Goal: Check status: Check status

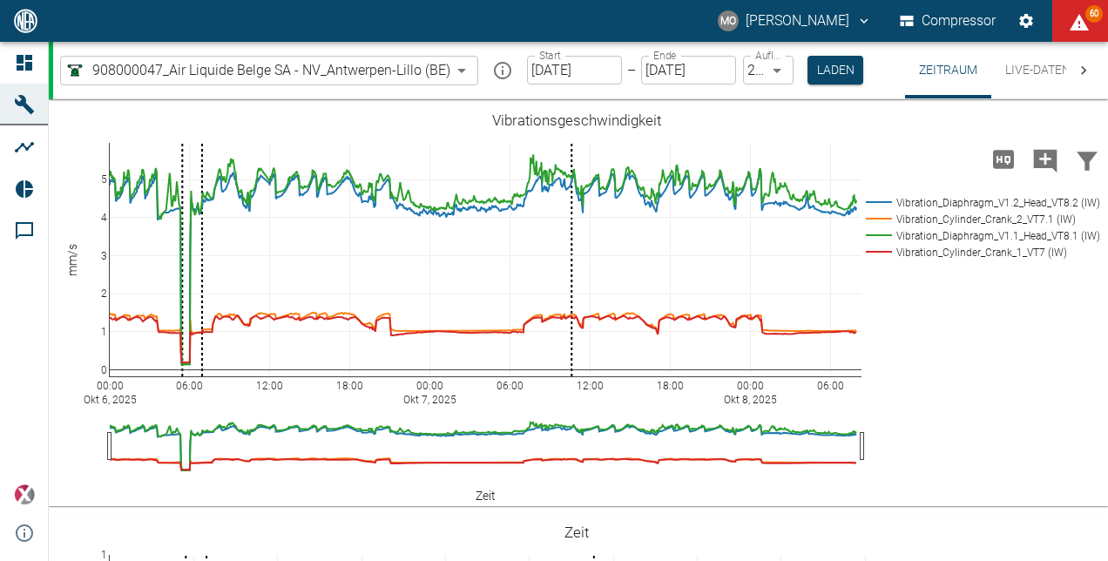
scroll to position [1550, 0]
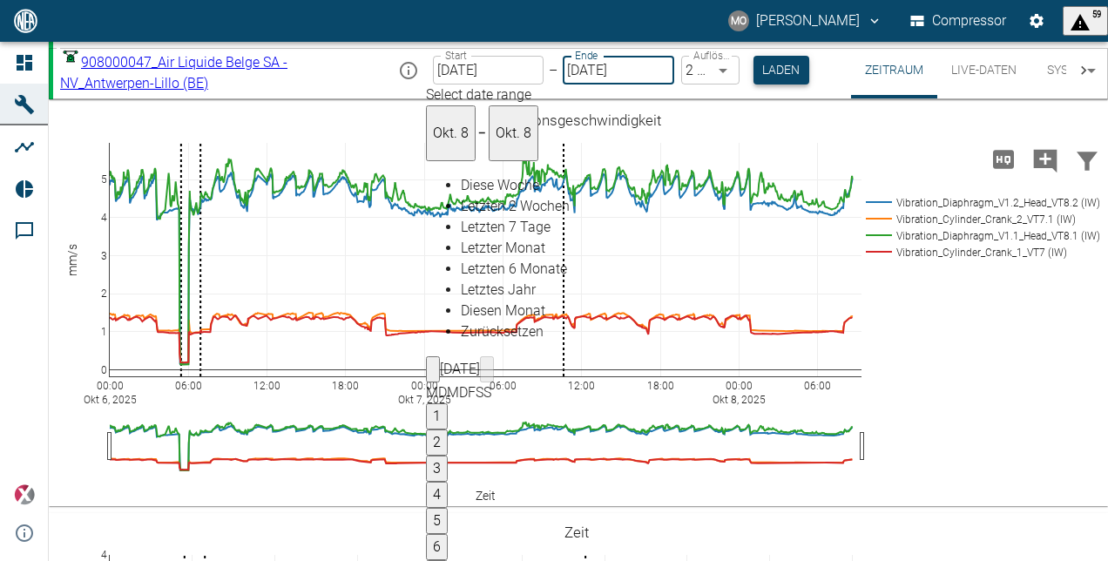
type input "[DATE]"
click at [809, 80] on button "Laden" at bounding box center [781, 70] width 56 height 29
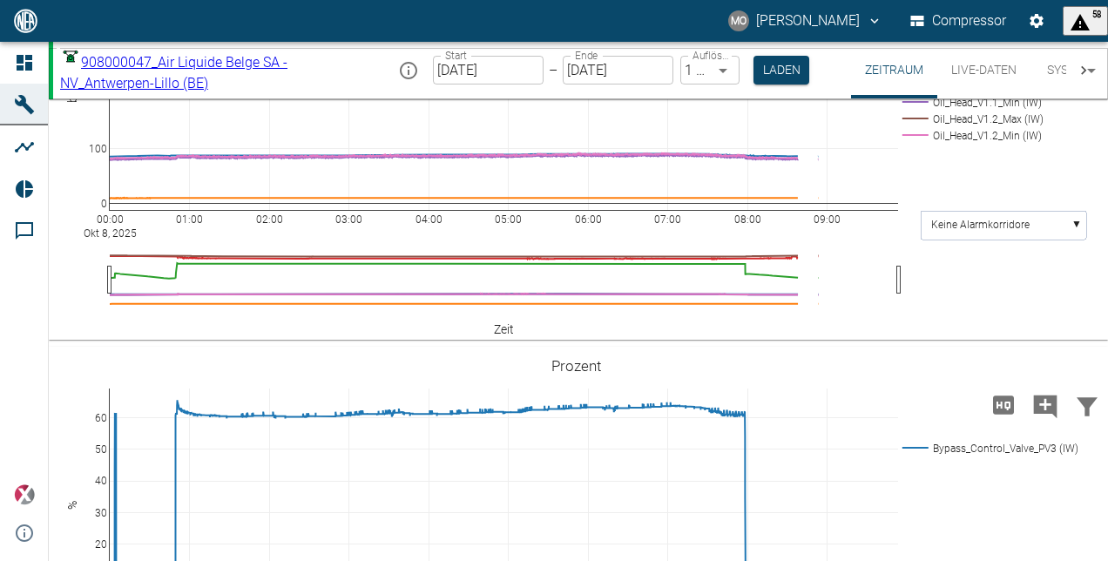
scroll to position [1481, 0]
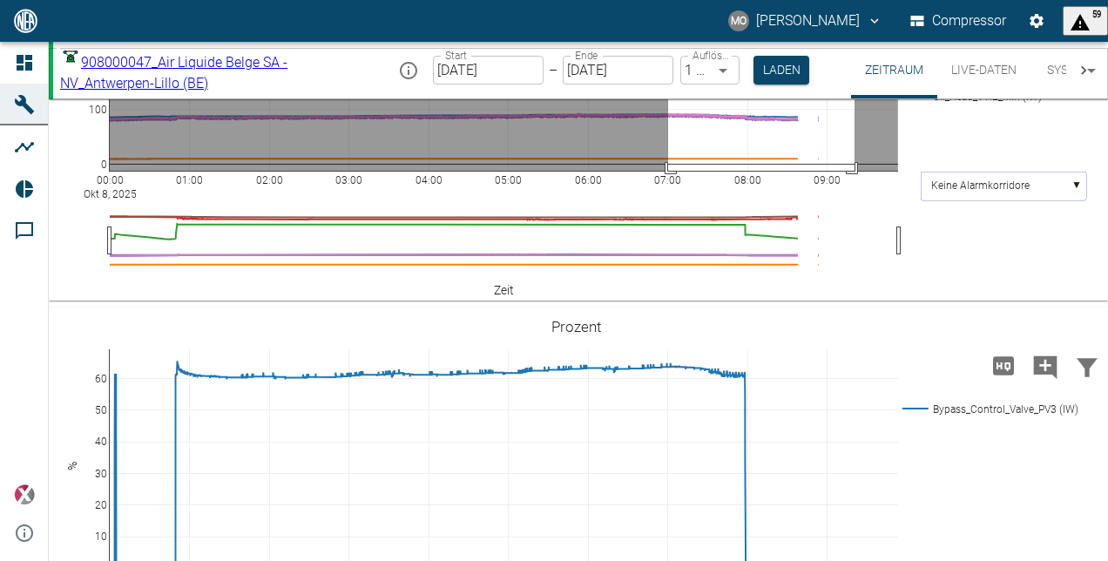
drag, startPoint x: 668, startPoint y: 317, endPoint x: 860, endPoint y: 560, distance: 309.5
click at [856, 560] on html "MO Mario Oeser Compressor 59 Dashboard Maschinen Analysen Reports Kommentare po…" at bounding box center [554, 280] width 1108 height 561
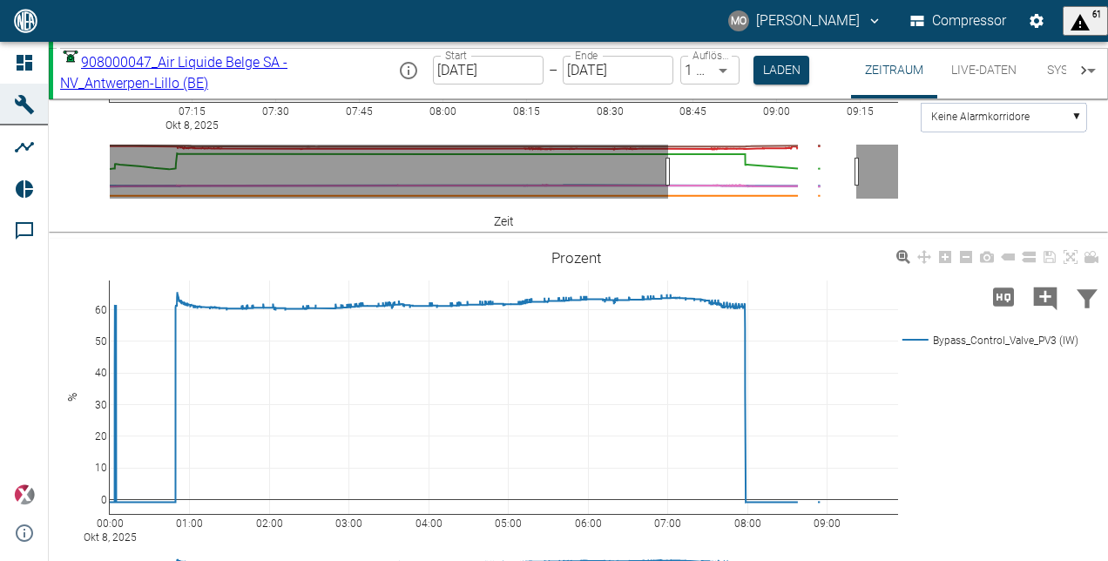
scroll to position [1462, 0]
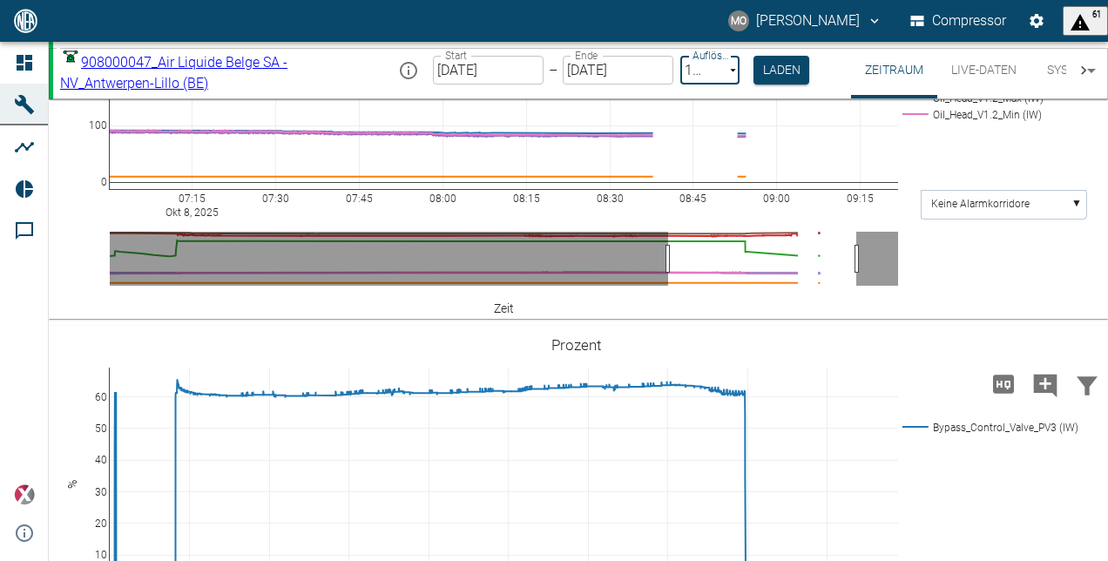
click at [778, 71] on body "MO [PERSON_NAME] Compressor 61 Dashboard Maschinen Analysen Reports Kommentare …" at bounding box center [554, 280] width 1108 height 561
click at [778, 71] on body "MO Mario Oeser Compressor 58 Dashboard Maschinen Analysen Reports Kommentare po…" at bounding box center [554, 280] width 1108 height 561
type input "2min"
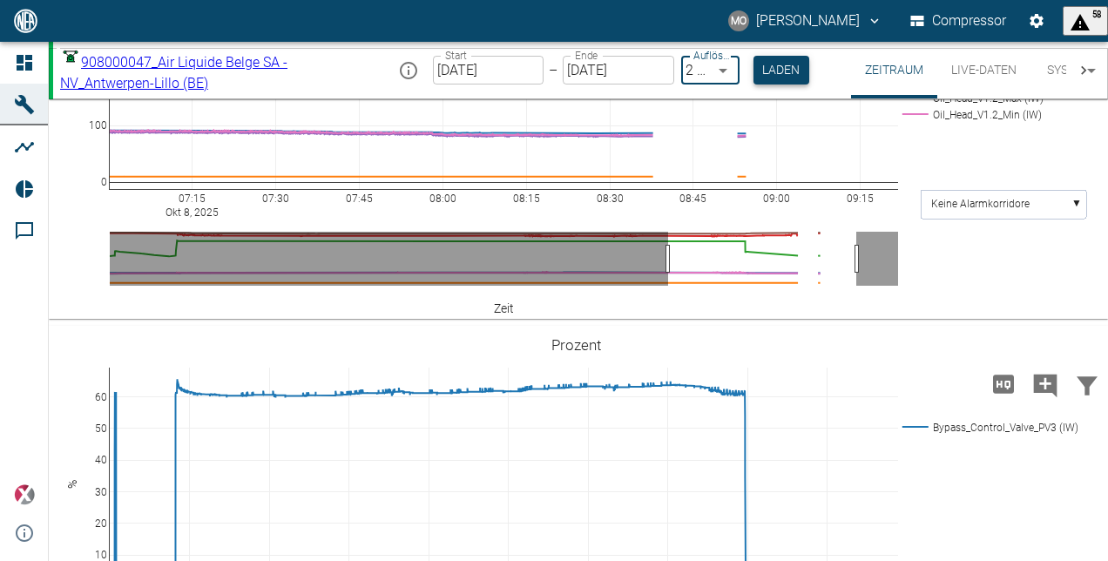
click at [809, 65] on button "Laden" at bounding box center [781, 70] width 56 height 29
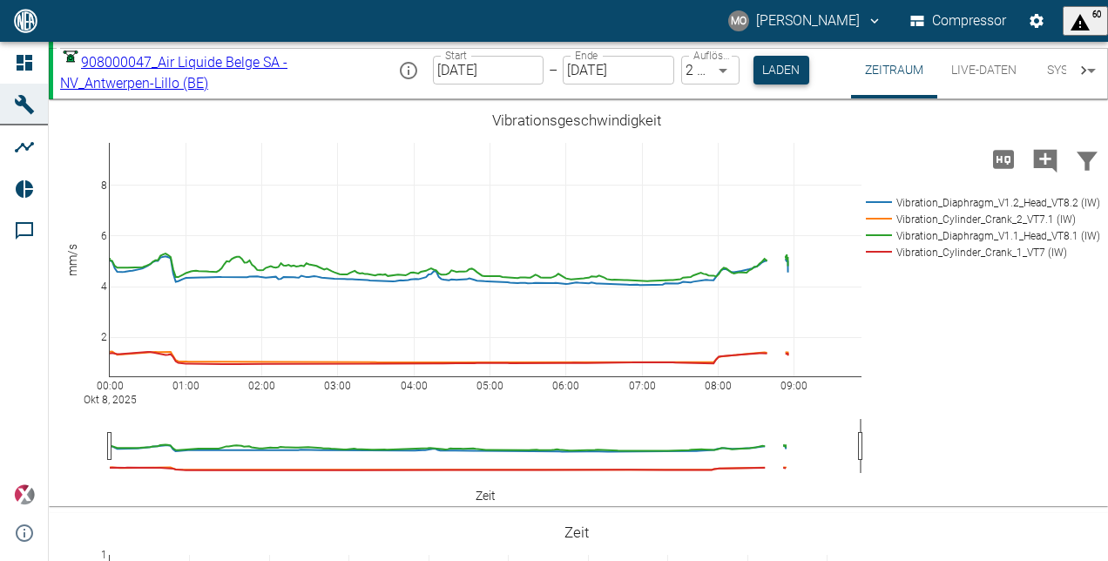
click at [809, 62] on button "Laden" at bounding box center [781, 70] width 56 height 29
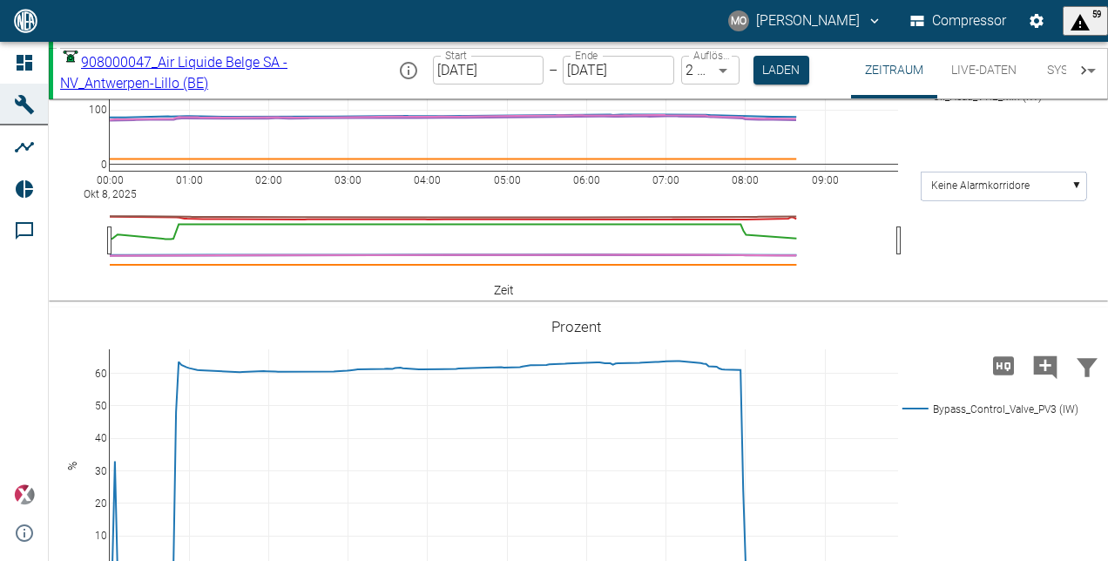
scroll to position [1568, 0]
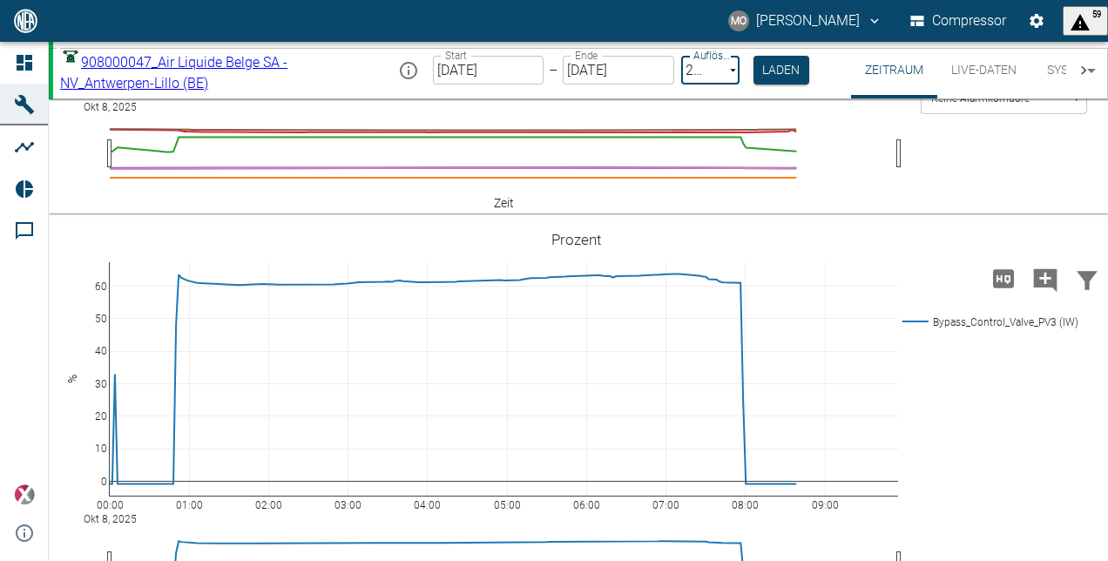
click at [780, 72] on body "MO [PERSON_NAME] Compressor 59 Dashboard Maschinen Analysen Reports Kommentare …" at bounding box center [554, 280] width 1108 height 561
type input "1sec"
click at [809, 72] on button "Laden" at bounding box center [781, 70] width 56 height 29
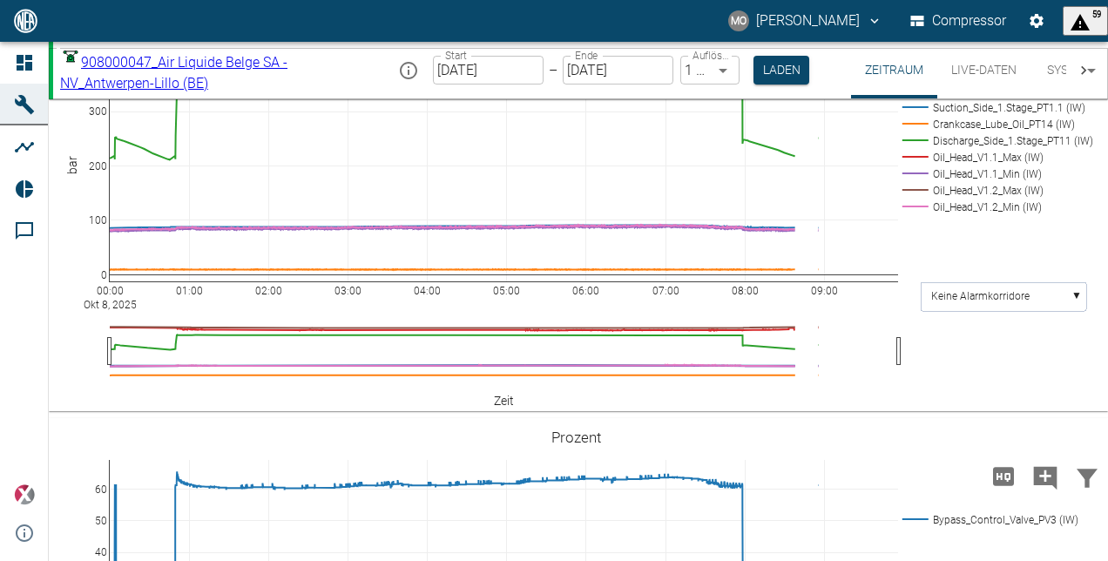
scroll to position [1457, 0]
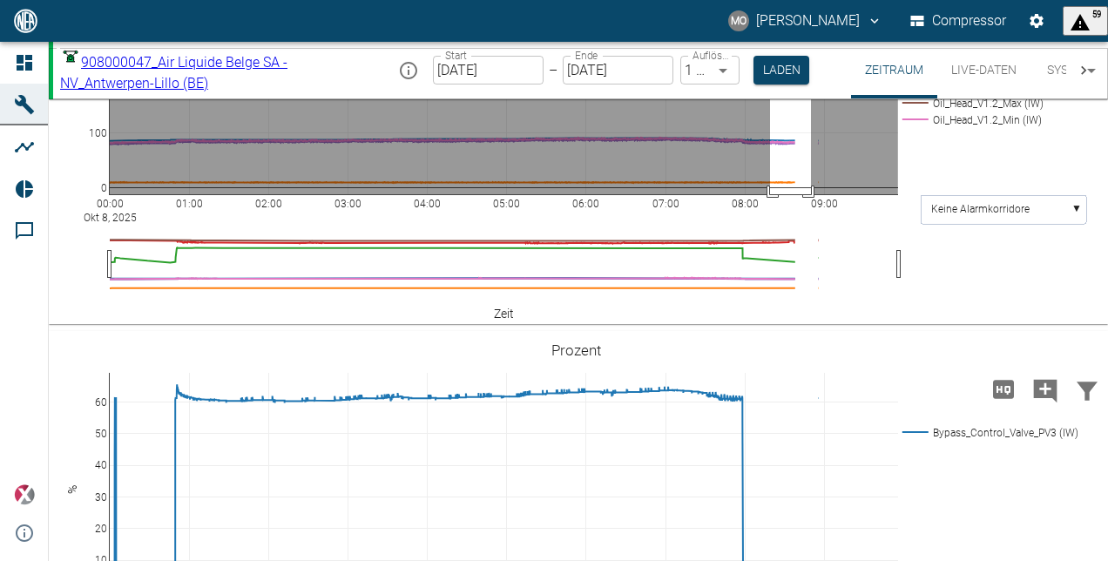
drag, startPoint x: 770, startPoint y: 246, endPoint x: 811, endPoint y: 481, distance: 238.7
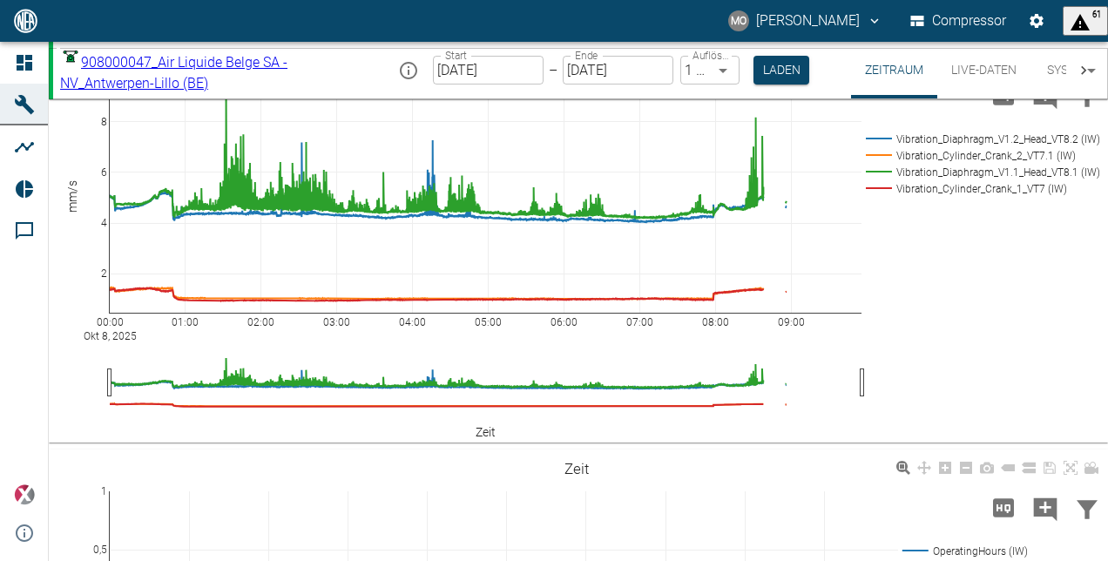
scroll to position [0, 0]
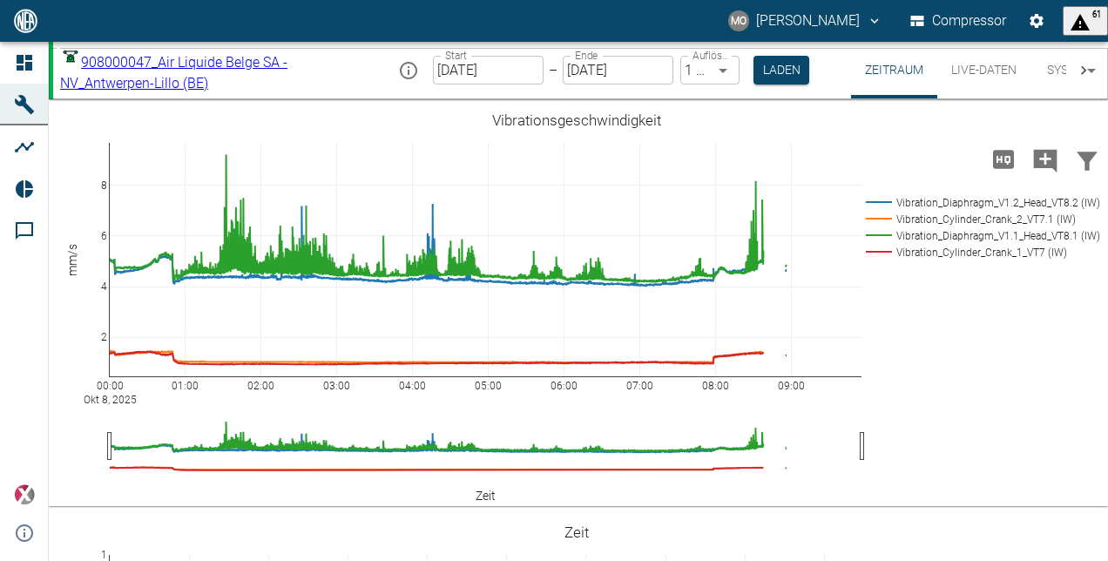
click at [458, 64] on body "MO [PERSON_NAME] Compressor 61 Dashboard Maschinen Analysen Reports Kommentare …" at bounding box center [554, 280] width 1108 height 561
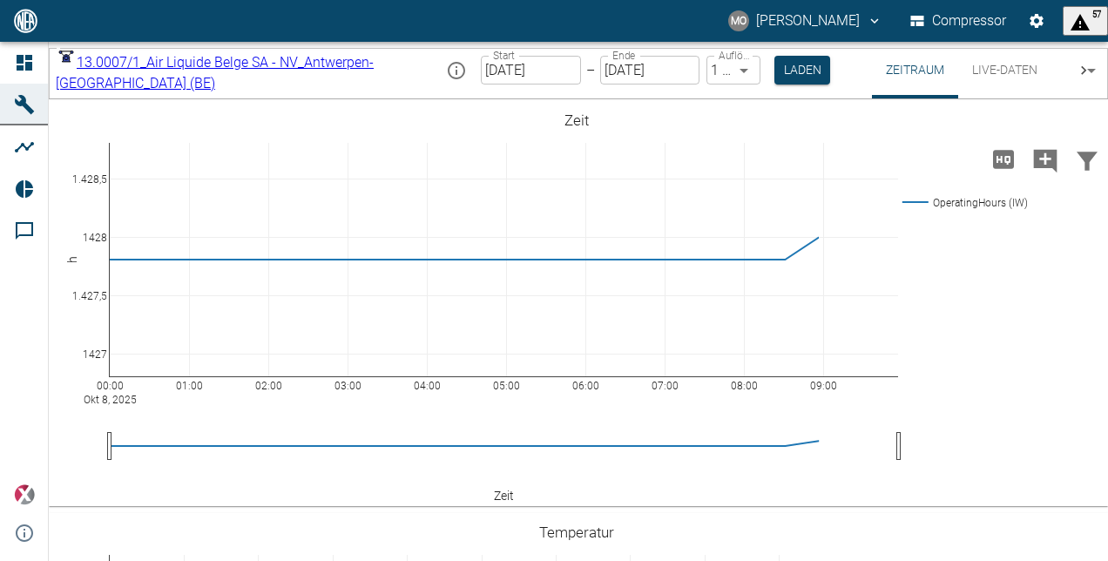
click at [458, 71] on body "MO [PERSON_NAME] Compressor 57 Dashboard Maschinen Analysen Reports Kommentare …" at bounding box center [554, 280] width 1108 height 561
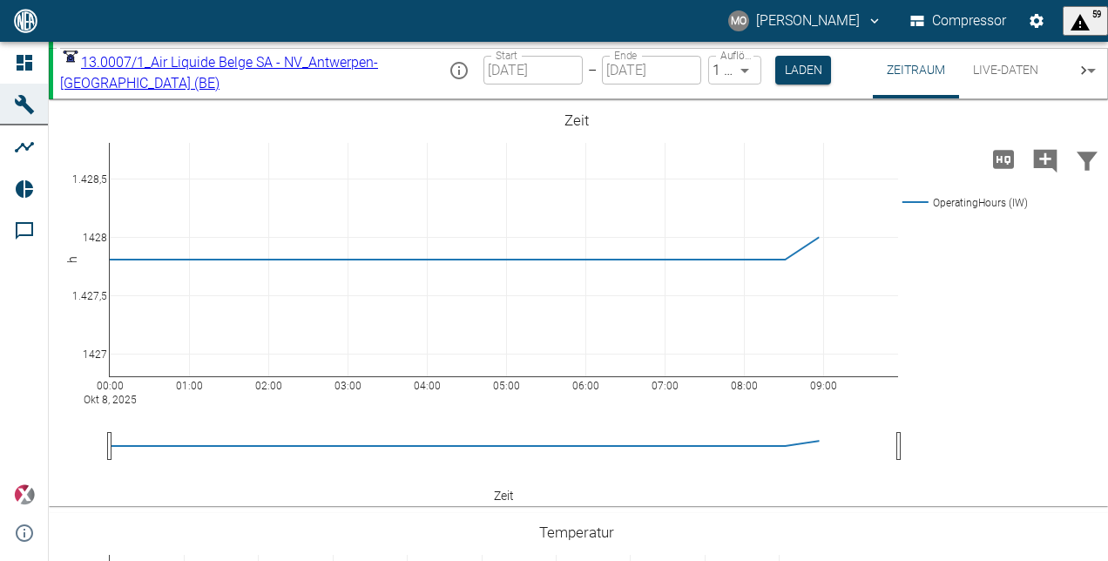
type input "53812aab-fb54-4a57-a574-01c3305aa274"
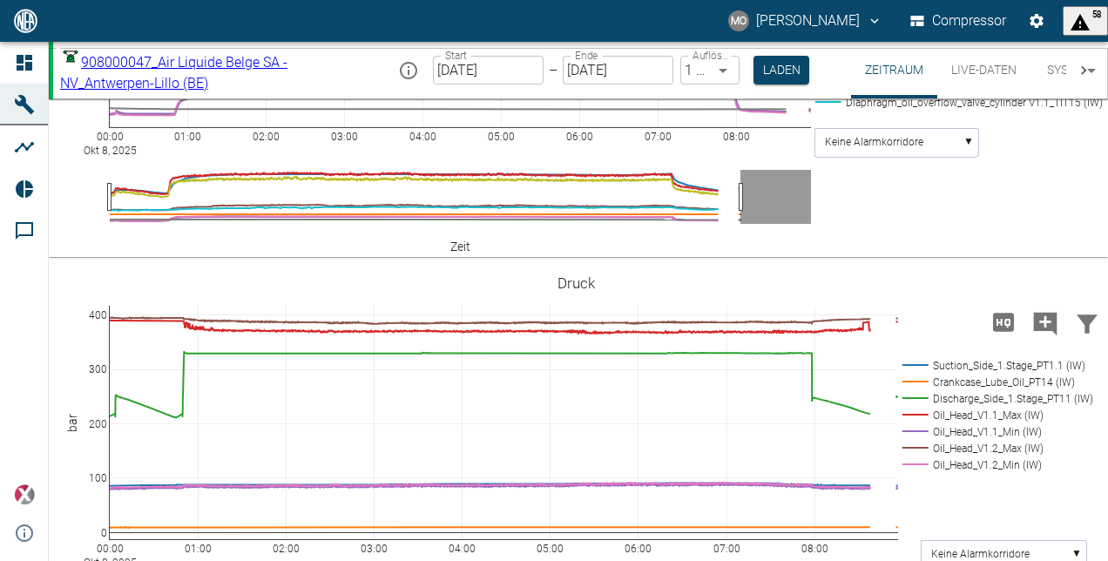
scroll to position [1219, 0]
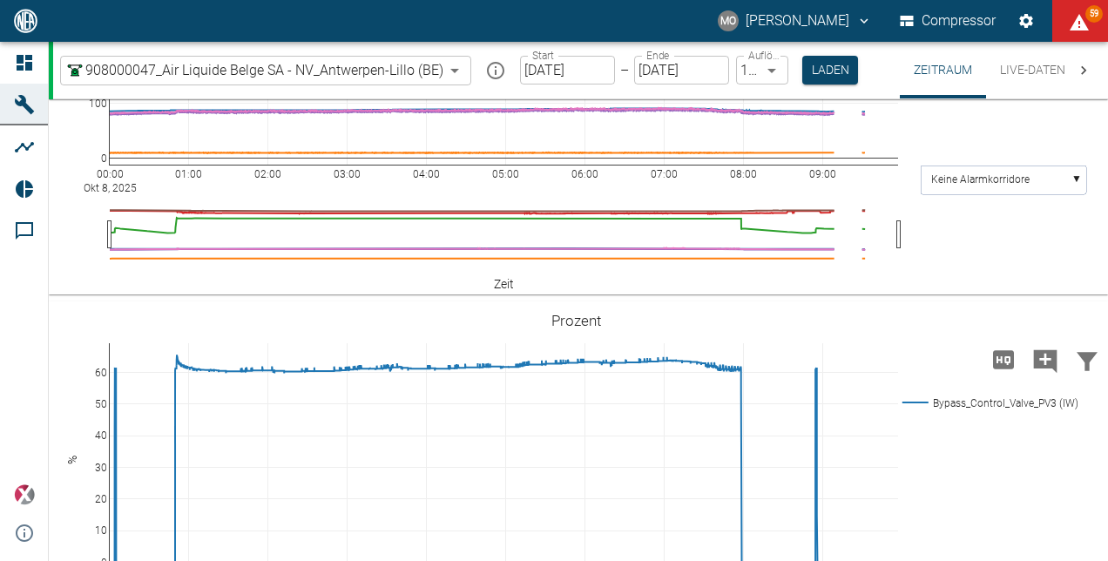
scroll to position [1568, 0]
